Goal: Task Accomplishment & Management: Use online tool/utility

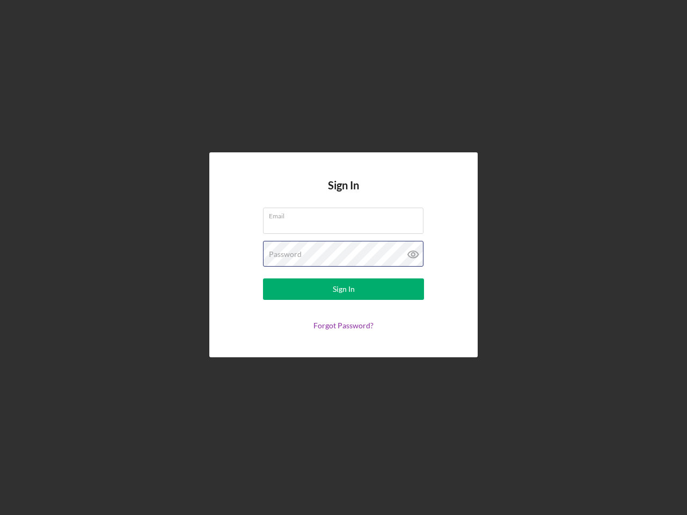
click at [343, 258] on div "Password" at bounding box center [343, 254] width 161 height 27
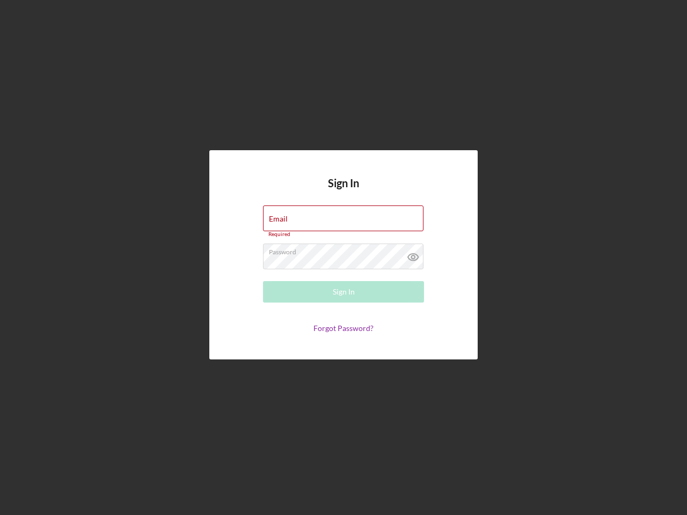
click at [413, 254] on icon at bounding box center [413, 257] width 27 height 27
